Goal: Task Accomplishment & Management: Use online tool/utility

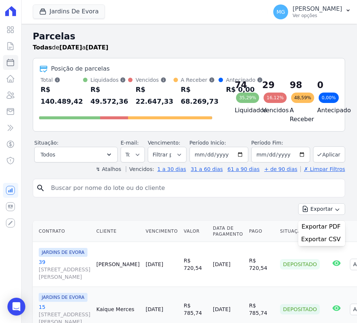
select select
click at [12, 60] on icon at bounding box center [10, 62] width 7 height 7
click at [53, 7] on button "Jardins De Evora" at bounding box center [69, 11] width 72 height 14
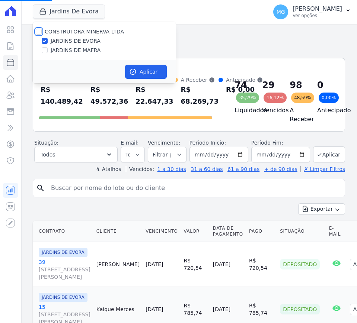
click at [39, 30] on input "CONSTRUTORA MINERVA LTDA" at bounding box center [39, 32] width 6 height 6
checkbox input "true"
click at [45, 50] on input "JARDINS DE MAFRA" at bounding box center [45, 50] width 6 height 6
checkbox input "false"
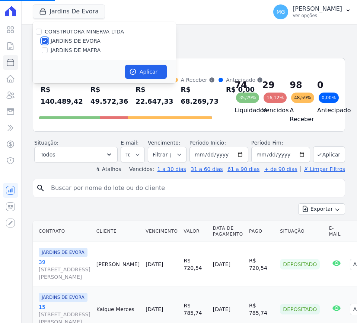
click at [44, 38] on input "JARDINS DE EVORA" at bounding box center [45, 41] width 6 height 6
checkbox input "false"
click at [45, 50] on input "JARDINS DE MAFRA" at bounding box center [45, 50] width 6 height 6
checkbox input "true"
click at [150, 73] on button "Aplicar" at bounding box center [146, 72] width 42 height 14
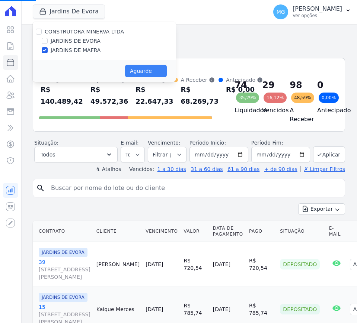
select select
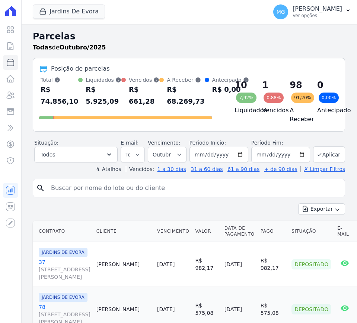
select select
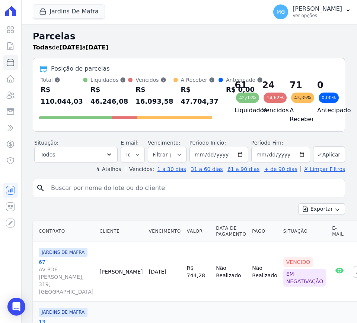
click at [62, 194] on input "search" at bounding box center [194, 188] width 295 height 15
type input "44"
select select
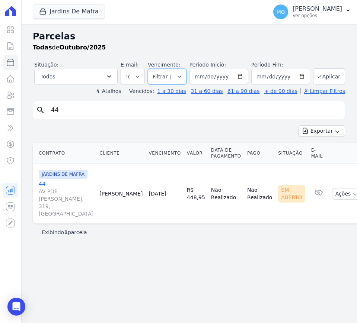
click at [175, 75] on select "Filtrar por período ──────── Todos os meses Agosto/2025 Setembro/2025 Outubro/2…" at bounding box center [167, 77] width 39 height 16
select select "09/2025"
click at [151, 69] on select "Filtrar por período ──────── Todos os meses Agosto/2025 Setembro/2025 Outubro/2…" at bounding box center [167, 77] width 39 height 16
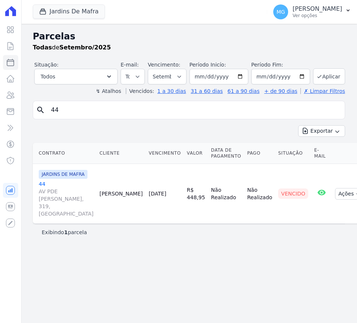
select select
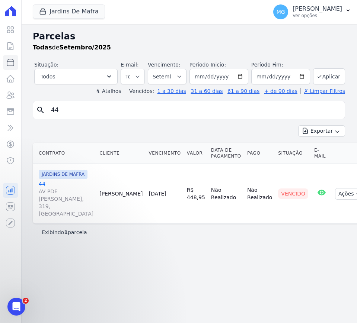
click at [73, 114] on input "44" at bounding box center [194, 110] width 295 height 15
click at [73, 113] on input "44" at bounding box center [194, 110] width 295 height 15
type input "61"
select select
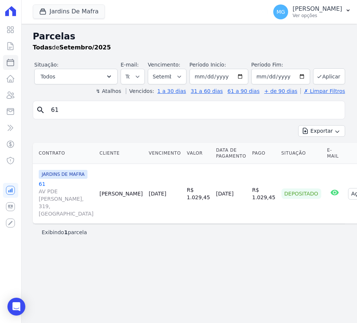
click at [74, 111] on input "61" at bounding box center [194, 110] width 295 height 15
click at [74, 112] on input "61" at bounding box center [194, 110] width 295 height 15
type input "82"
select select
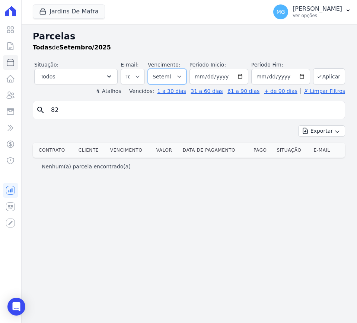
click at [182, 76] on select "Filtrar por período ──────── Todos os meses Agosto/2025 Setembro/2025 Outubro/2…" at bounding box center [167, 77] width 39 height 16
select select "all"
click at [151, 69] on select "Filtrar por período ──────── Todos os meses Agosto/2025 Setembro/2025 Outubro/2…" at bounding box center [167, 77] width 39 height 16
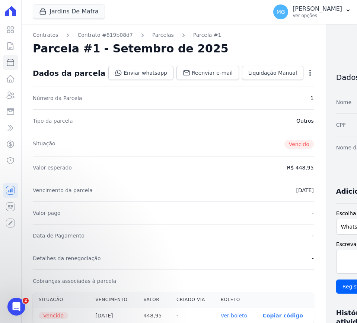
click at [306, 74] on icon "button" at bounding box center [309, 72] width 7 height 7
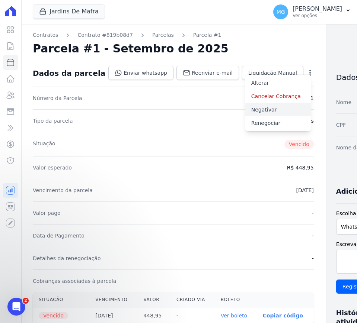
click at [245, 108] on link "Negativar" at bounding box center [277, 109] width 65 height 13
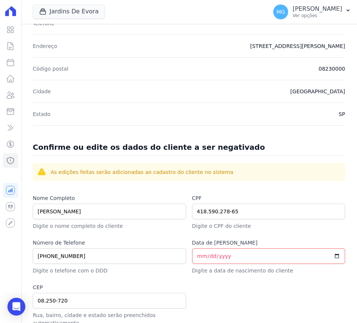
scroll to position [186, 0]
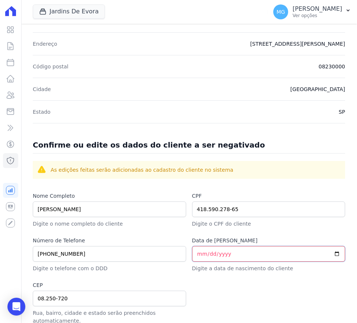
click at [214, 257] on input "Data de Nascimento" at bounding box center [268, 254] width 153 height 16
click at [196, 254] on input "Data de Nascimento" at bounding box center [268, 254] width 153 height 16
type input "2004-08-22"
click at [231, 178] on div "As edições feitas serão adicionadas ao cadastro do cliente no sistema" at bounding box center [189, 170] width 312 height 18
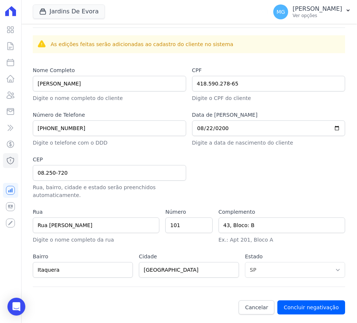
scroll to position [317, 0]
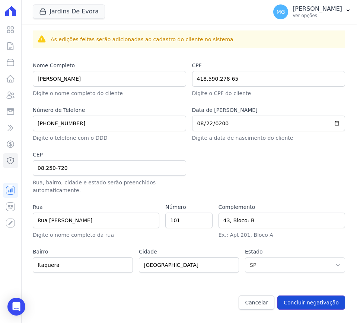
click at [294, 300] on button "Concluir negativação" at bounding box center [311, 303] width 68 height 14
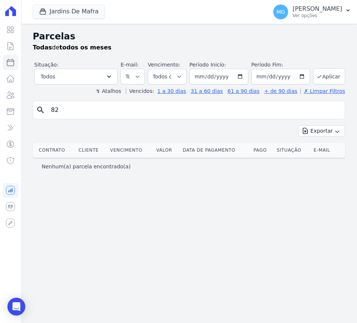
select select
click at [123, 116] on input "82" at bounding box center [194, 110] width 295 height 15
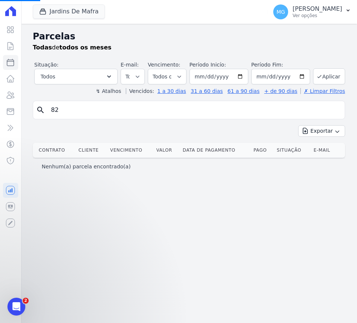
select select
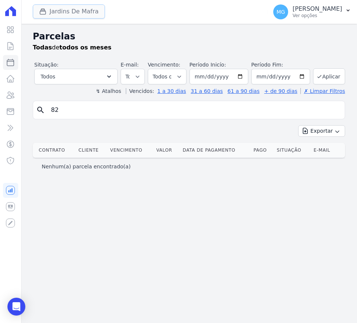
click at [48, 13] on div "button" at bounding box center [44, 11] width 10 height 7
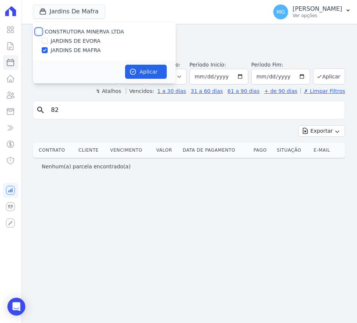
click at [37, 32] on input "CONSTRUTORA MINERVA LTDA" at bounding box center [39, 32] width 6 height 6
checkbox input "true"
drag, startPoint x: 44, startPoint y: 40, endPoint x: 43, endPoint y: 46, distance: 5.6
click at [44, 41] on input "JARDINS DE EVORA" at bounding box center [45, 41] width 6 height 6
checkbox input "false"
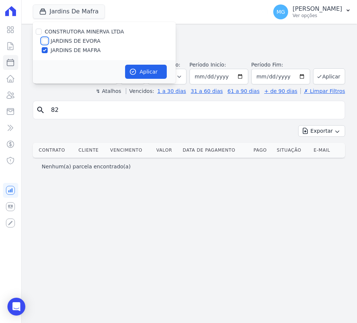
checkbox input "false"
drag, startPoint x: 43, startPoint y: 51, endPoint x: 43, endPoint y: 41, distance: 10.8
click at [43, 50] on input "JARDINS DE MAFRA" at bounding box center [45, 50] width 6 height 6
checkbox input "false"
click at [43, 39] on input "JARDINS DE EVORA" at bounding box center [45, 41] width 6 height 6
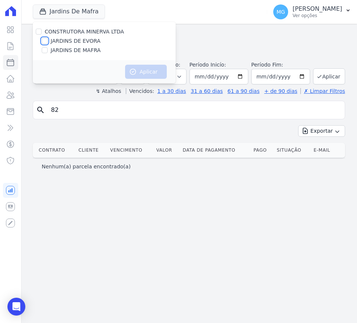
checkbox input "true"
click at [157, 76] on button "Aplicar" at bounding box center [146, 72] width 42 height 14
select select
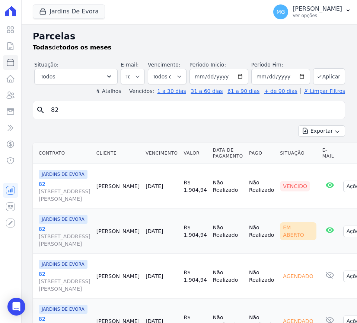
click at [74, 109] on input "82" at bounding box center [194, 110] width 295 height 15
click at [90, 109] on input "82" at bounding box center [194, 110] width 295 height 15
click at [89, 109] on input "82" at bounding box center [194, 110] width 295 height 15
type input "61"
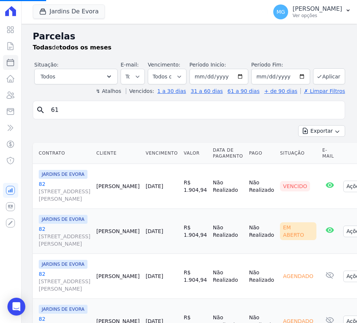
select select
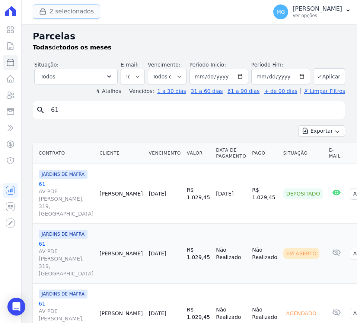
click at [58, 15] on button "2 selecionados" at bounding box center [66, 11] width 67 height 14
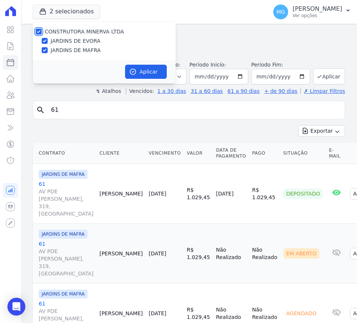
click at [38, 34] on input "CONSTRUTORA MINERVA LTDA" at bounding box center [39, 32] width 6 height 6
checkbox input "false"
click at [43, 41] on input "JARDINS DE EVORA" at bounding box center [45, 41] width 6 height 6
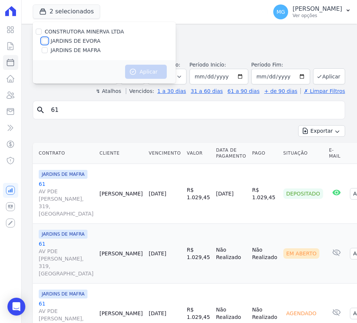
checkbox input "true"
click at [131, 72] on icon "button" at bounding box center [132, 71] width 7 height 7
select select
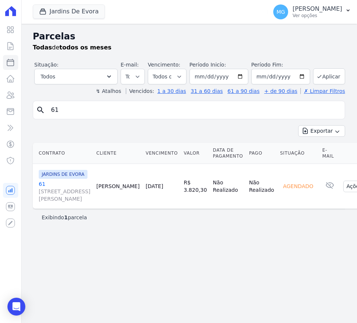
click at [42, 191] on link "61 R SANTO ANTONIO DE ITABERAVA, S/N, LOTE 26 QUADRA108, VILA CARMOSINA" at bounding box center [65, 191] width 52 height 22
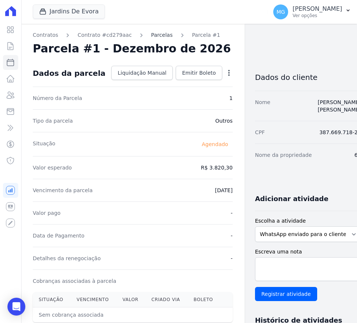
click at [151, 37] on link "Parcelas" at bounding box center [162, 35] width 22 height 8
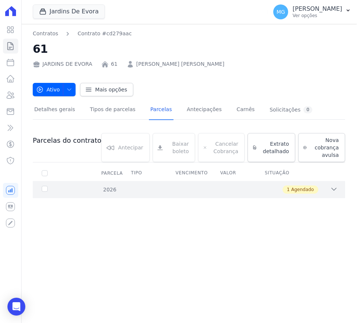
click at [335, 190] on icon at bounding box center [333, 189] width 7 height 7
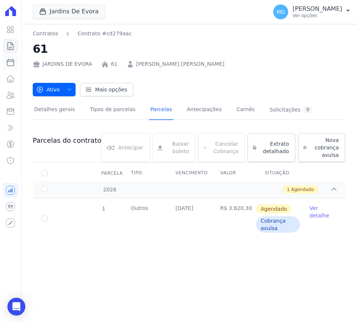
click at [9, 66] on icon at bounding box center [10, 62] width 7 height 7
select select
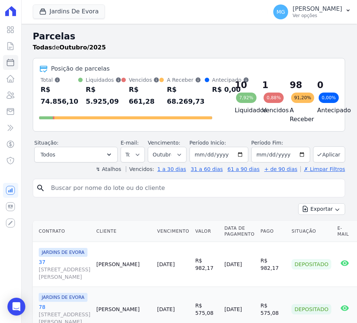
click at [164, 194] on input "search" at bounding box center [194, 188] width 295 height 15
click at [64, 9] on button "Jardins De Evora" at bounding box center [69, 11] width 72 height 14
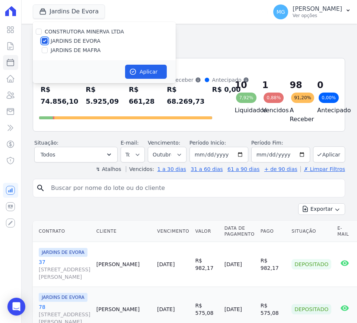
click at [42, 40] on input "JARDINS DE EVORA" at bounding box center [45, 41] width 6 height 6
checkbox input "false"
click at [43, 48] on input "JARDINS DE MAFRA" at bounding box center [45, 50] width 6 height 6
checkbox input "true"
click at [155, 68] on button "Aplicar" at bounding box center [146, 72] width 42 height 14
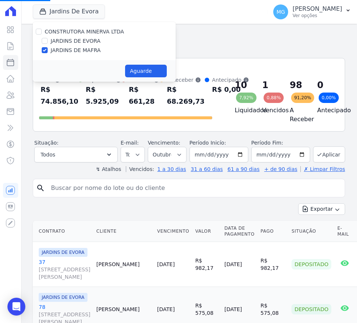
select select
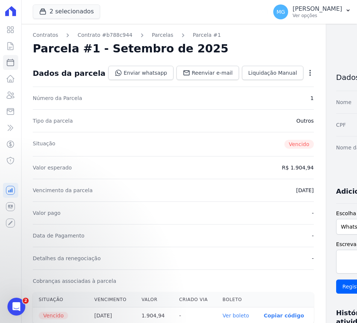
click at [309, 72] on icon "button" at bounding box center [309, 73] width 1 height 6
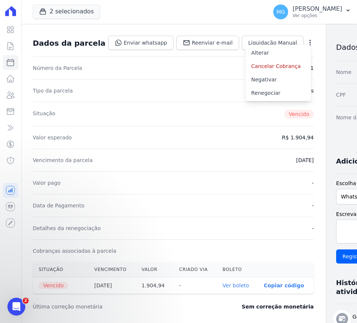
scroll to position [31, 0]
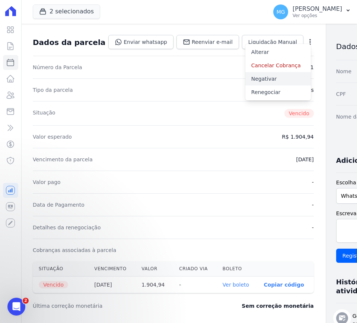
click at [245, 80] on link "Negativar" at bounding box center [277, 78] width 65 height 13
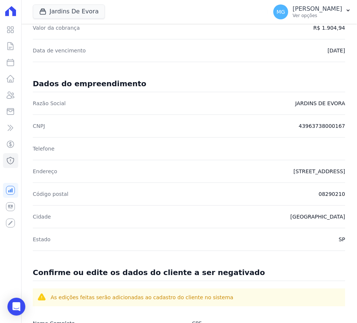
scroll to position [217, 0]
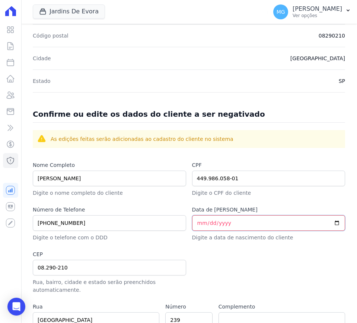
click at [229, 224] on input "Data de [PERSON_NAME]" at bounding box center [268, 223] width 153 height 16
type input "[DATE]"
click at [224, 252] on div at bounding box center [268, 273] width 153 height 44
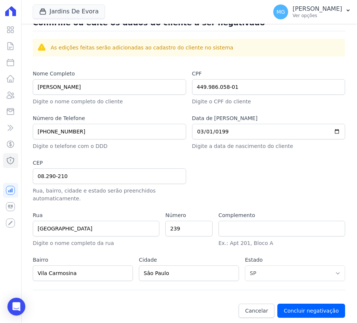
scroll to position [317, 0]
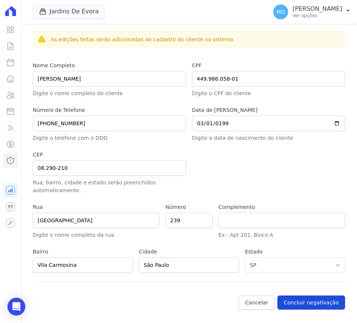
click at [300, 302] on button "Concluir negativação" at bounding box center [311, 303] width 68 height 14
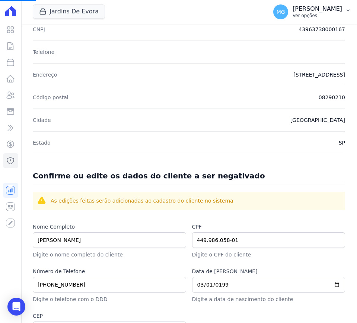
scroll to position [131, 0]
